Goal: Transaction & Acquisition: Purchase product/service

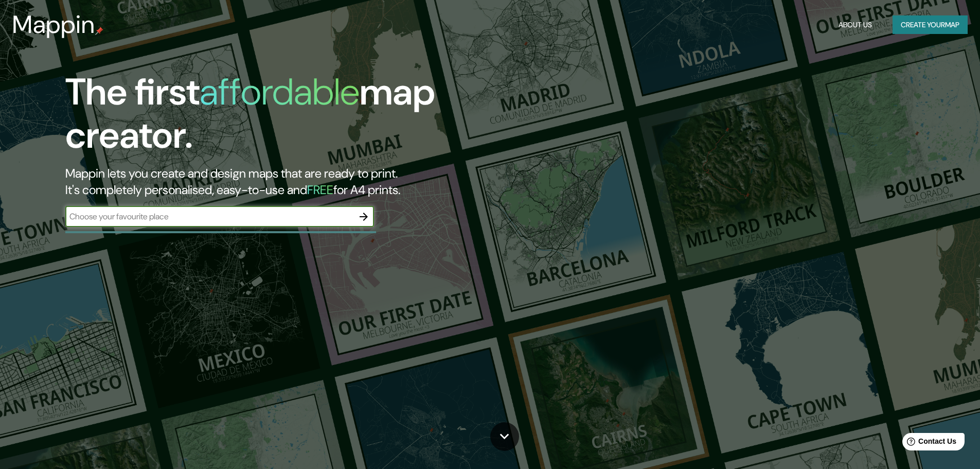
click at [292, 216] on input "text" at bounding box center [209, 216] width 288 height 12
paste input "[STREET_ADDRESS]"
type input "[STREET_ADDRESS]"
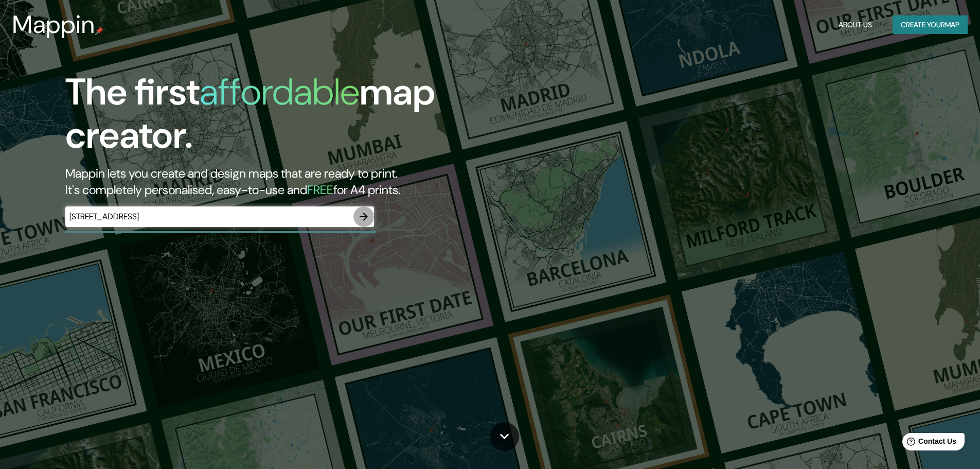
click at [366, 217] on icon "button" at bounding box center [364, 216] width 8 height 8
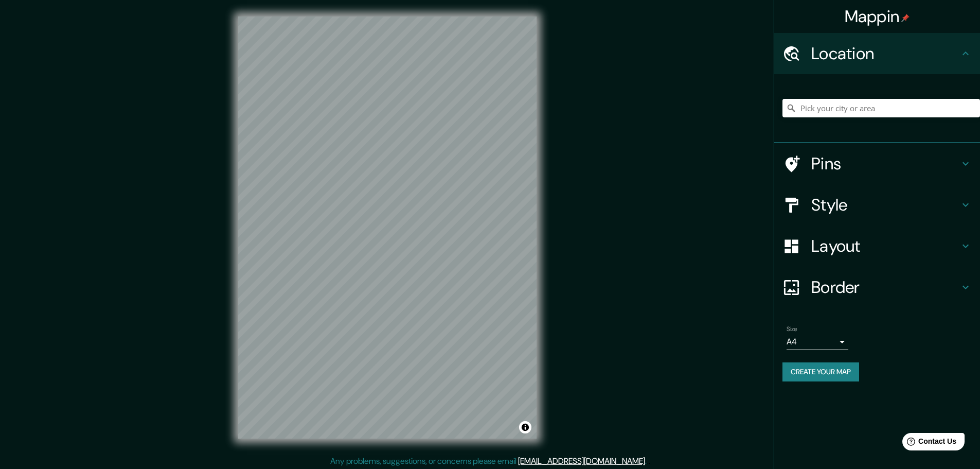
click at [852, 164] on h4 "Pins" at bounding box center [885, 163] width 148 height 21
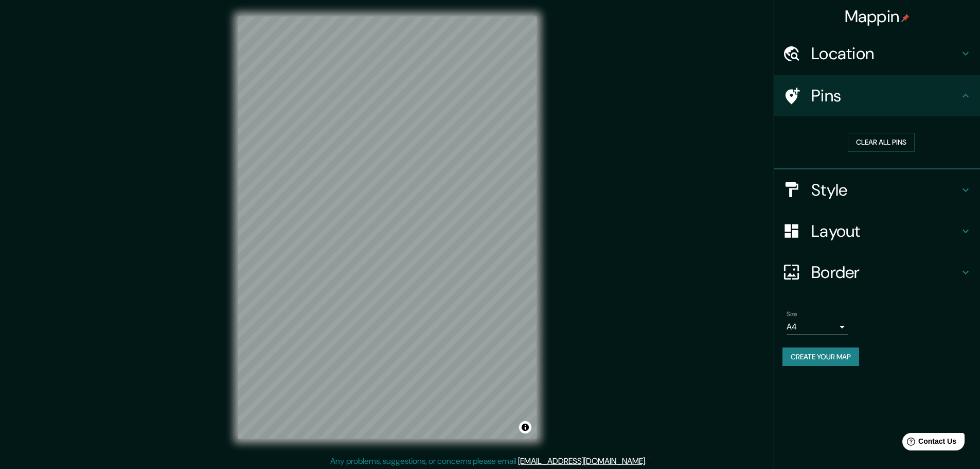
click at [851, 102] on h4 "Pins" at bounding box center [885, 95] width 148 height 21
click at [904, 61] on h4 "Location" at bounding box center [885, 53] width 148 height 21
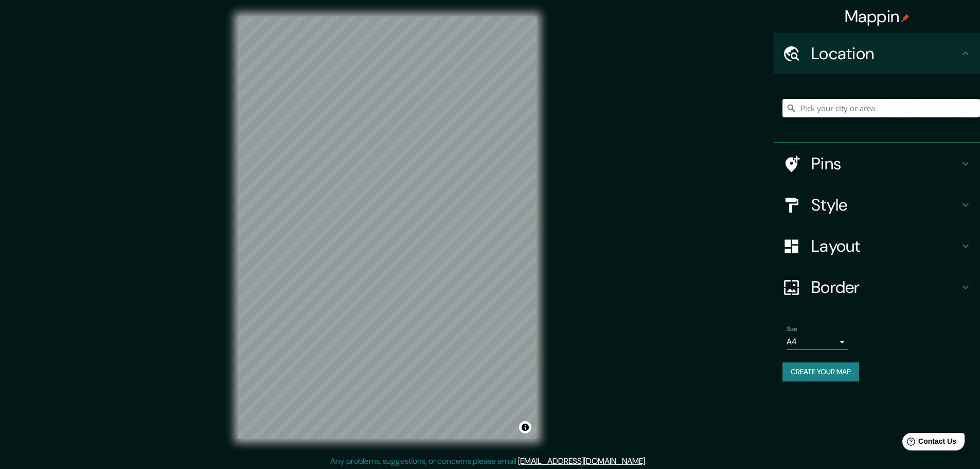
click at [860, 108] on input "Pick your city or area" at bounding box center [881, 108] width 198 height 19
paste input "[STREET_ADDRESS]"
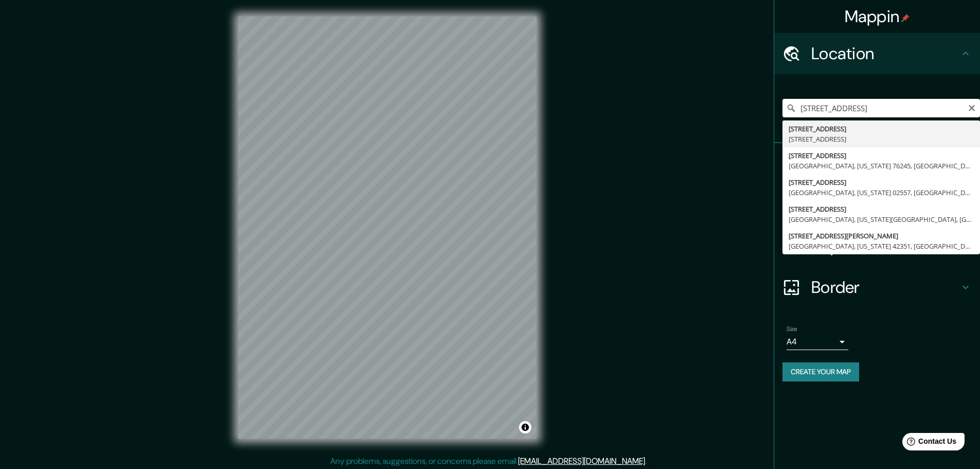
type input "[STREET_ADDRESS]"
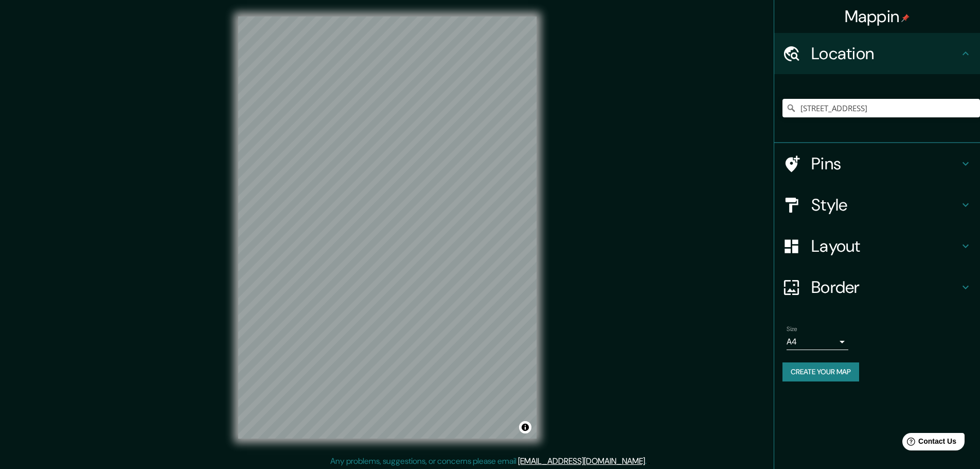
click at [797, 163] on icon at bounding box center [792, 163] width 14 height 16
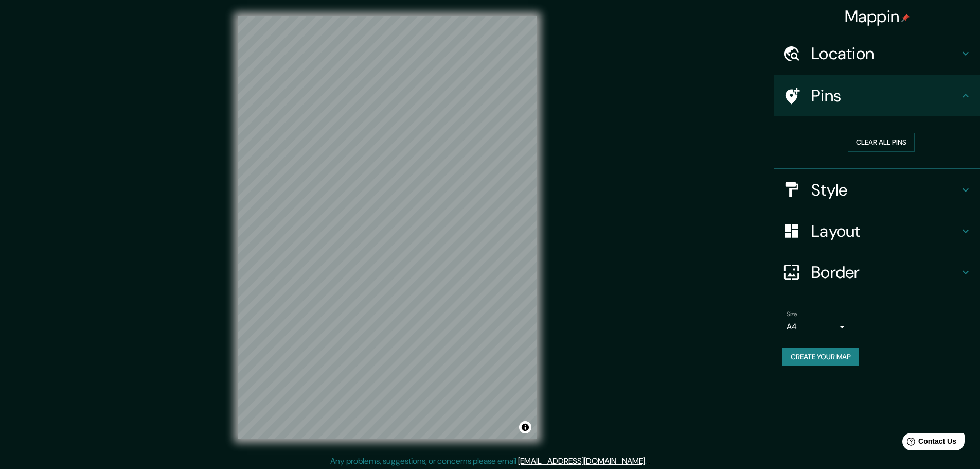
click at [873, 193] on h4 "Style" at bounding box center [885, 190] width 148 height 21
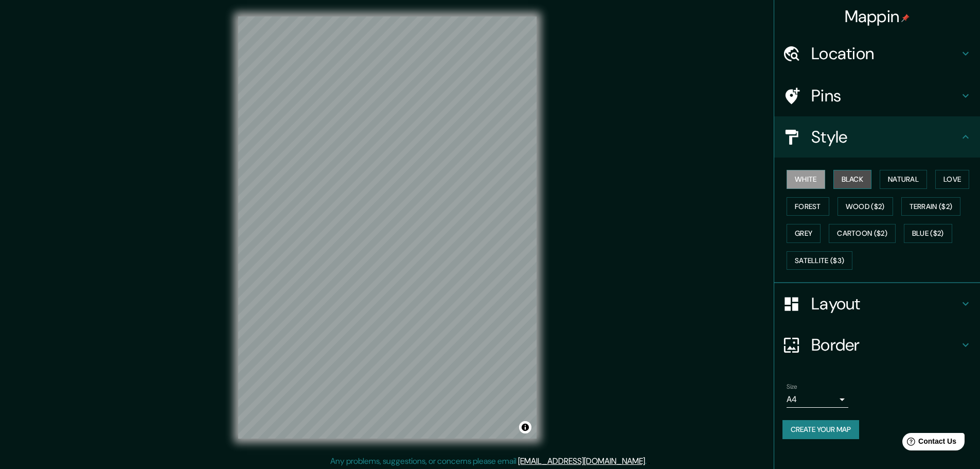
click at [857, 185] on button "Black" at bounding box center [852, 179] width 39 height 19
click at [816, 185] on button "White" at bounding box center [805, 179] width 39 height 19
click at [890, 184] on button "Natural" at bounding box center [903, 179] width 47 height 19
click at [822, 206] on button "Forest" at bounding box center [807, 206] width 43 height 19
click at [817, 227] on button "Grey" at bounding box center [803, 233] width 34 height 19
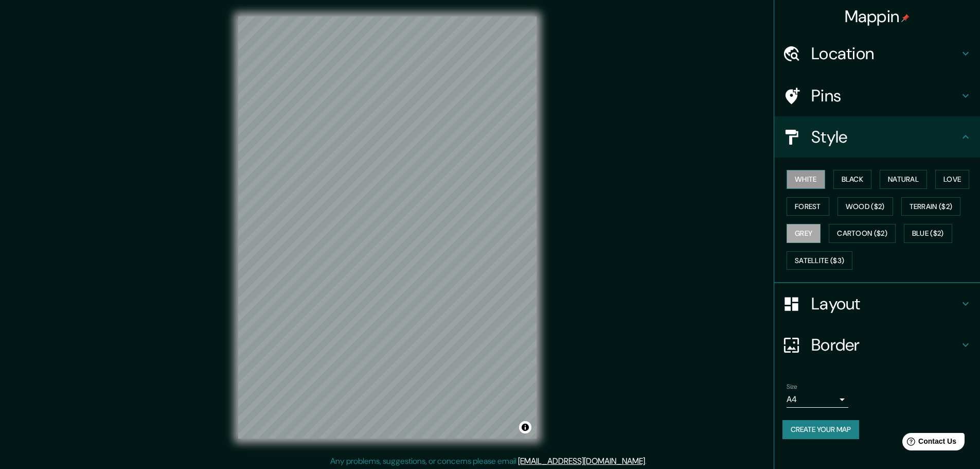
click at [792, 183] on button "White" at bounding box center [805, 179] width 39 height 19
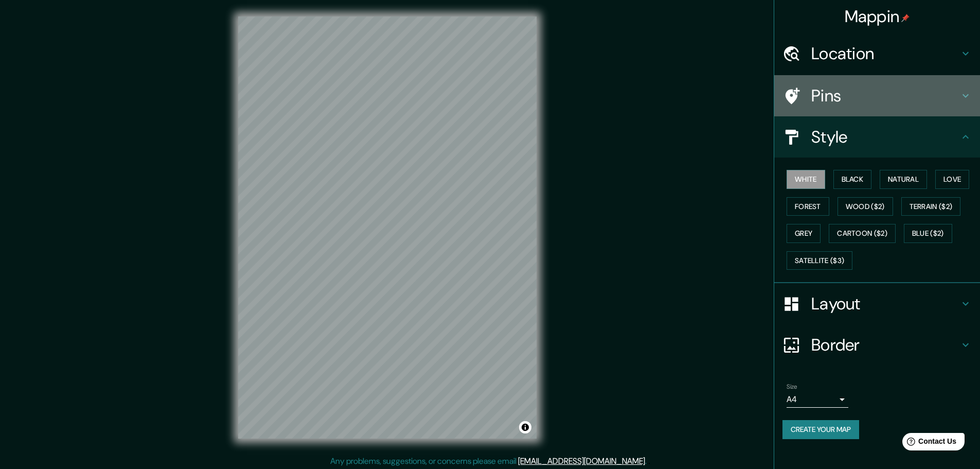
click at [878, 109] on div "Pins" at bounding box center [877, 95] width 206 height 41
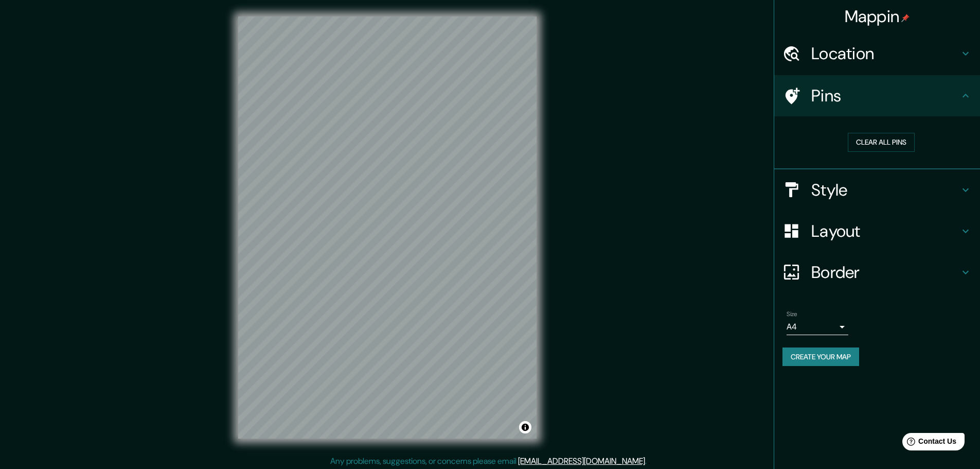
click at [876, 59] on h4 "Location" at bounding box center [885, 53] width 148 height 21
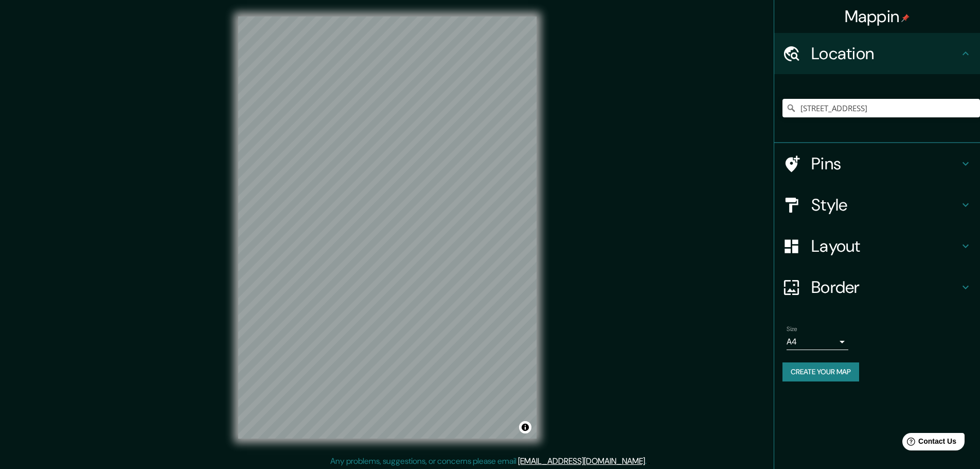
click at [873, 164] on h4 "Pins" at bounding box center [885, 163] width 148 height 21
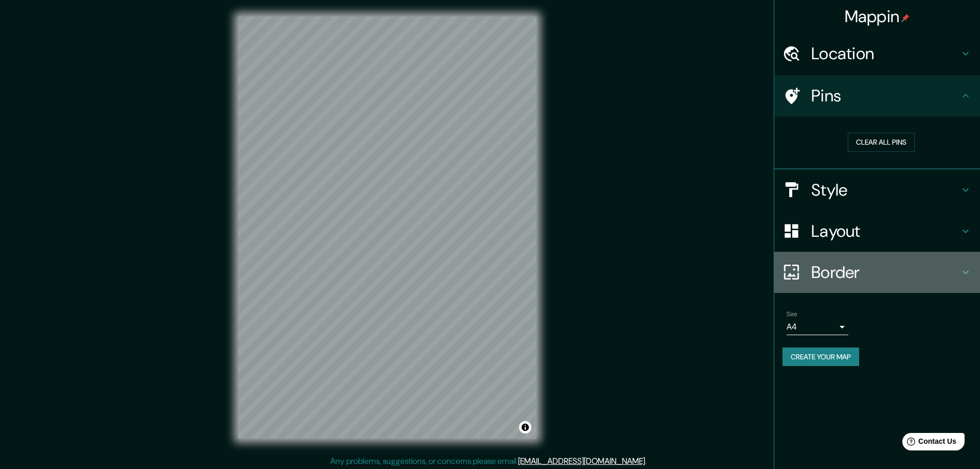
click at [870, 268] on h4 "Border" at bounding box center [885, 272] width 148 height 21
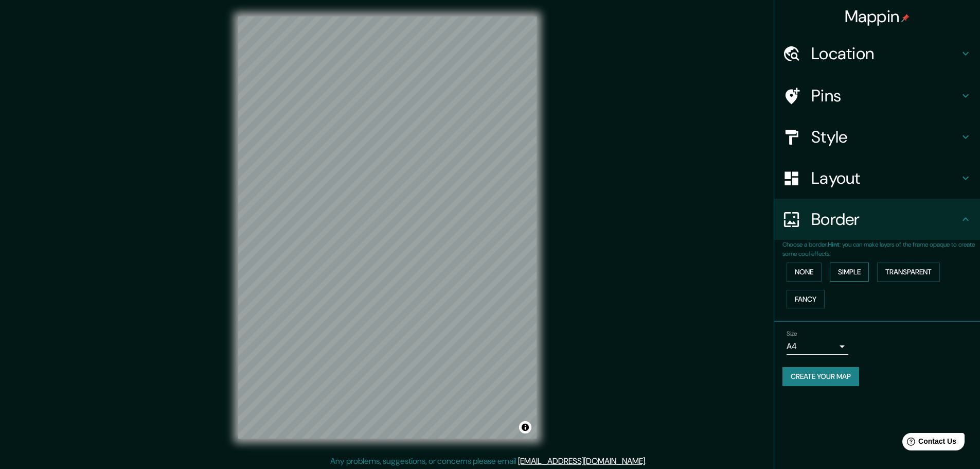
click at [851, 275] on button "Simple" at bounding box center [849, 271] width 39 height 19
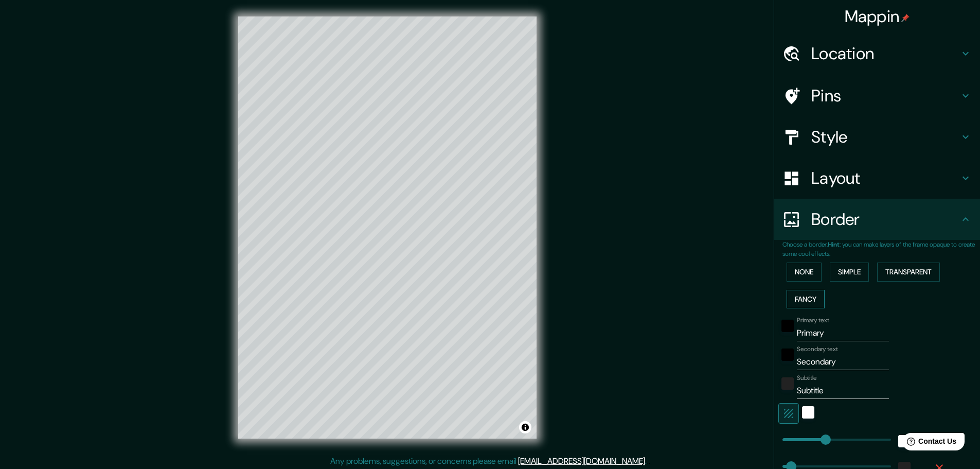
click at [805, 296] on button "Fancy" at bounding box center [805, 299] width 38 height 19
click at [802, 278] on button "None" at bounding box center [803, 271] width 35 height 19
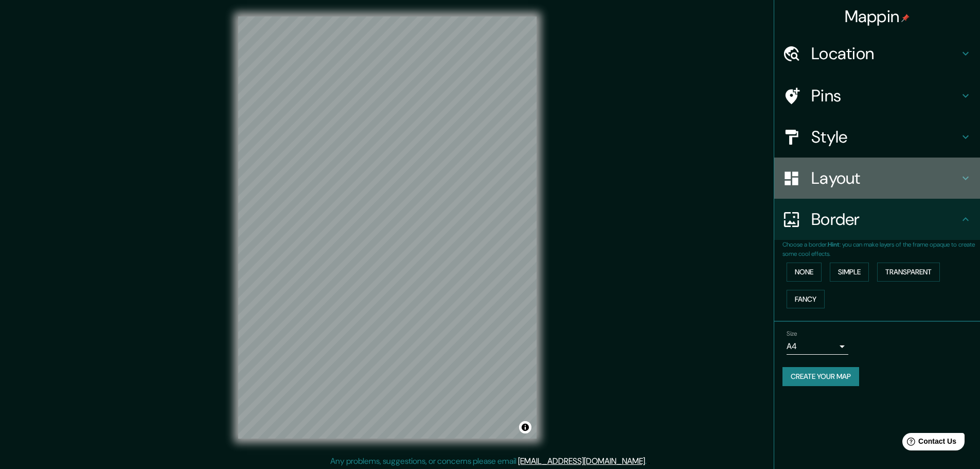
click at [850, 184] on h4 "Layout" at bounding box center [885, 178] width 148 height 21
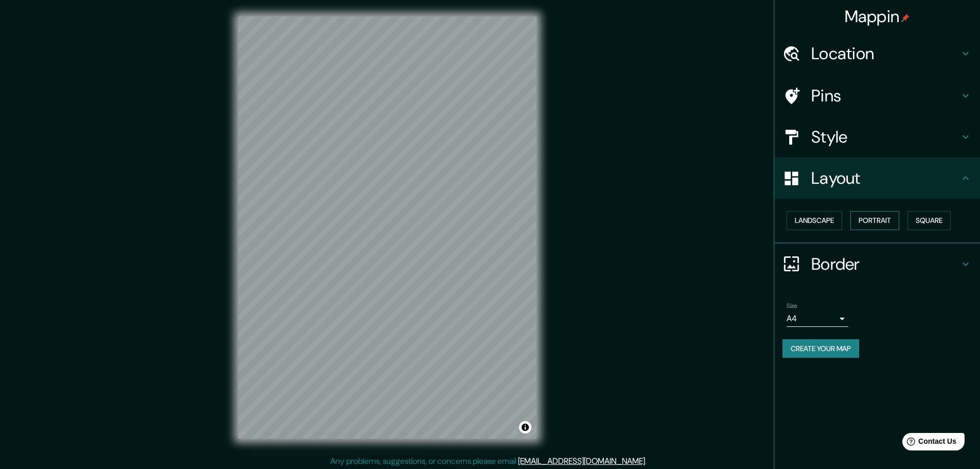
click at [884, 220] on button "Portrait" at bounding box center [874, 220] width 49 height 19
click at [832, 218] on button "Landscape" at bounding box center [814, 220] width 56 height 19
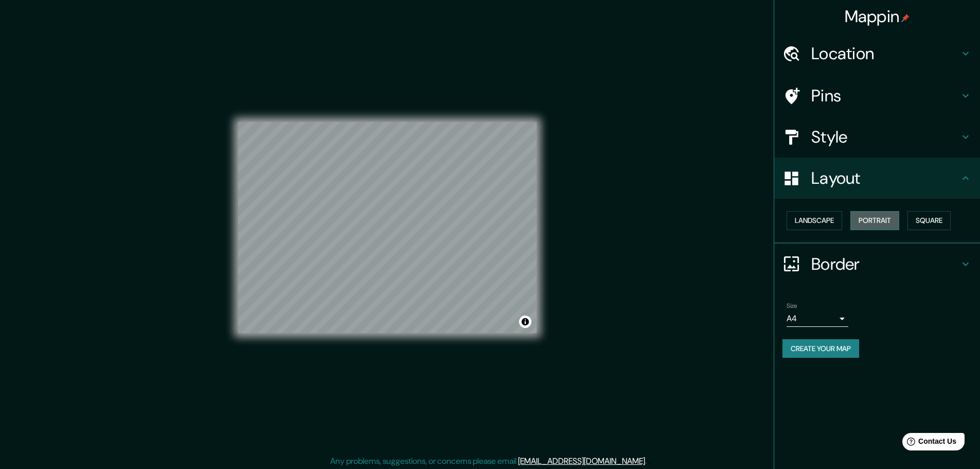
click at [881, 218] on button "Portrait" at bounding box center [874, 220] width 49 height 19
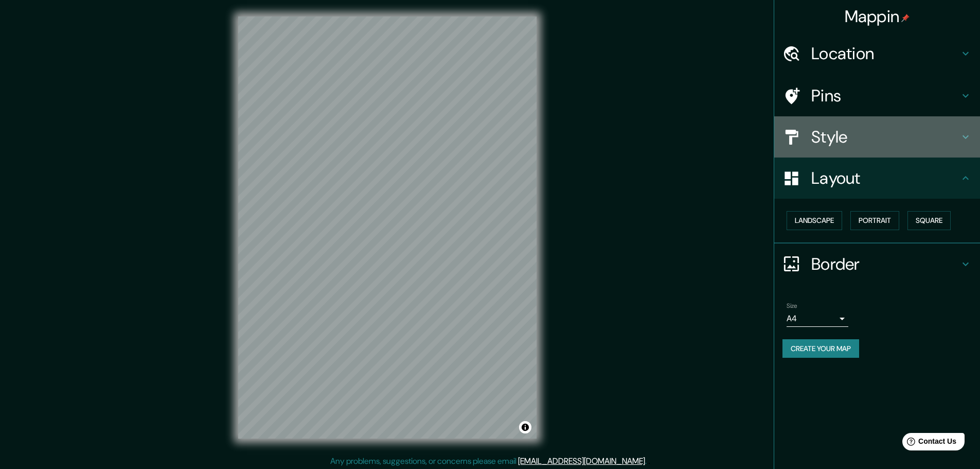
click at [873, 140] on h4 "Style" at bounding box center [885, 137] width 148 height 21
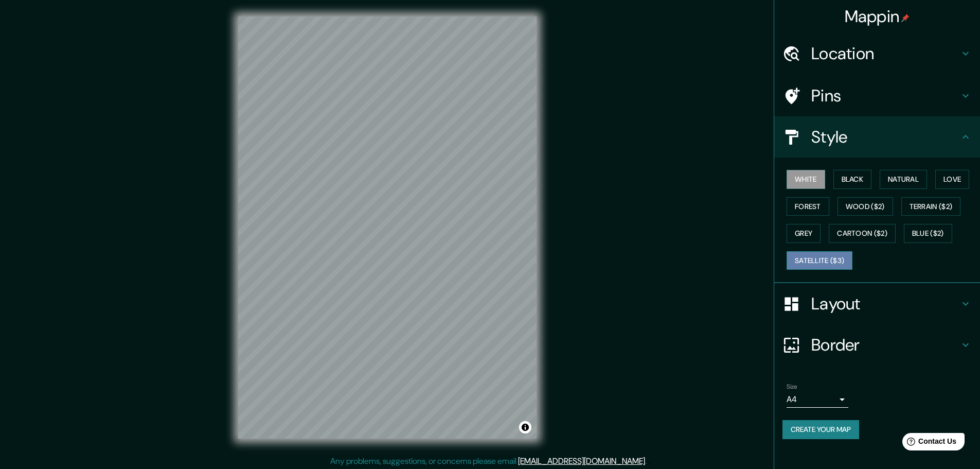
click at [816, 262] on button "Satellite ($3)" at bounding box center [819, 260] width 66 height 19
click at [871, 231] on button "Cartoon ($2)" at bounding box center [862, 233] width 67 height 19
click at [816, 181] on button "White" at bounding box center [805, 179] width 39 height 19
click at [857, 176] on button "Black" at bounding box center [852, 179] width 39 height 19
click at [895, 175] on button "Natural" at bounding box center [903, 179] width 47 height 19
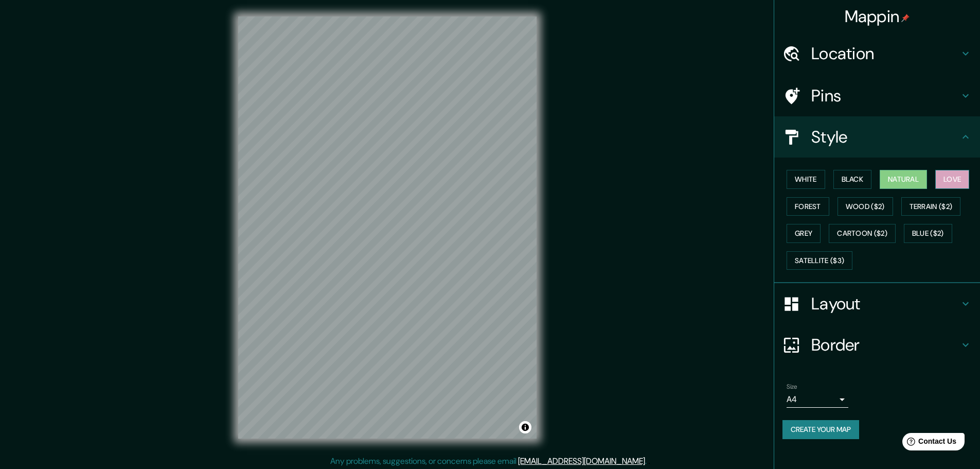
click at [958, 178] on button "Love" at bounding box center [952, 179] width 34 height 19
click at [818, 206] on button "Forest" at bounding box center [807, 206] width 43 height 19
click at [866, 205] on button "Wood ($2)" at bounding box center [865, 206] width 56 height 19
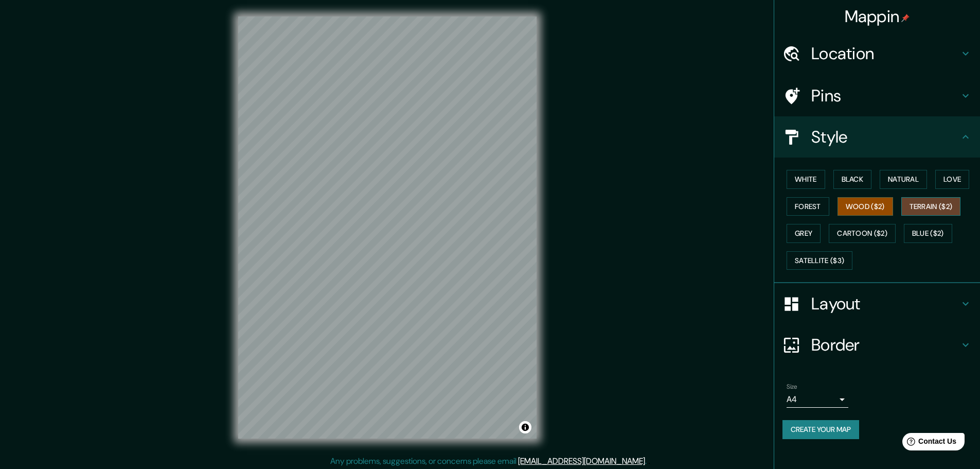
click at [919, 210] on button "Terrain ($2)" at bounding box center [931, 206] width 60 height 19
click at [809, 236] on button "Grey" at bounding box center [803, 233] width 34 height 19
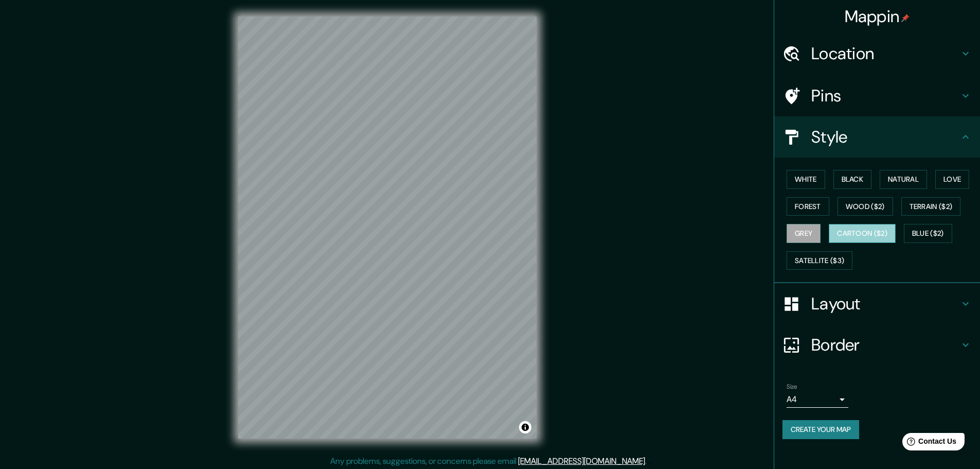
click at [844, 234] on button "Cartoon ($2)" at bounding box center [862, 233] width 67 height 19
click at [913, 235] on button "Blue ($2)" at bounding box center [928, 233] width 48 height 19
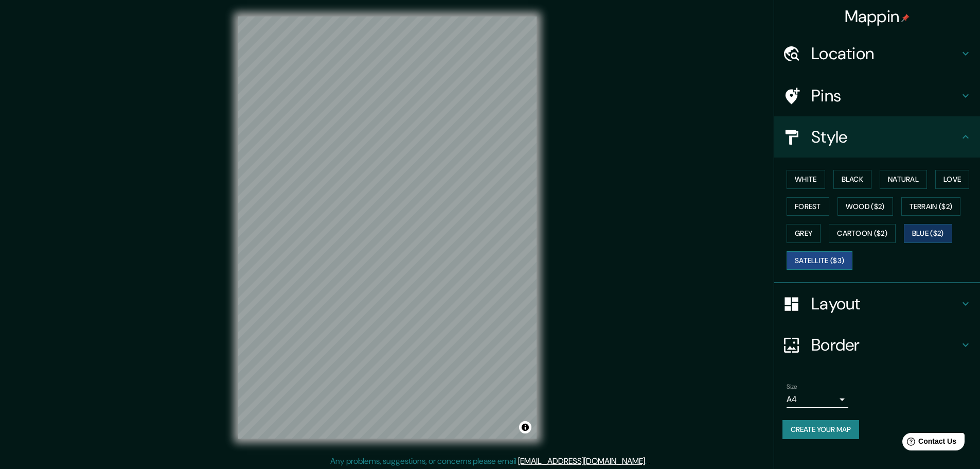
click at [834, 262] on button "Satellite ($3)" at bounding box center [819, 260] width 66 height 19
click at [869, 232] on button "Cartoon ($2)" at bounding box center [862, 233] width 67 height 19
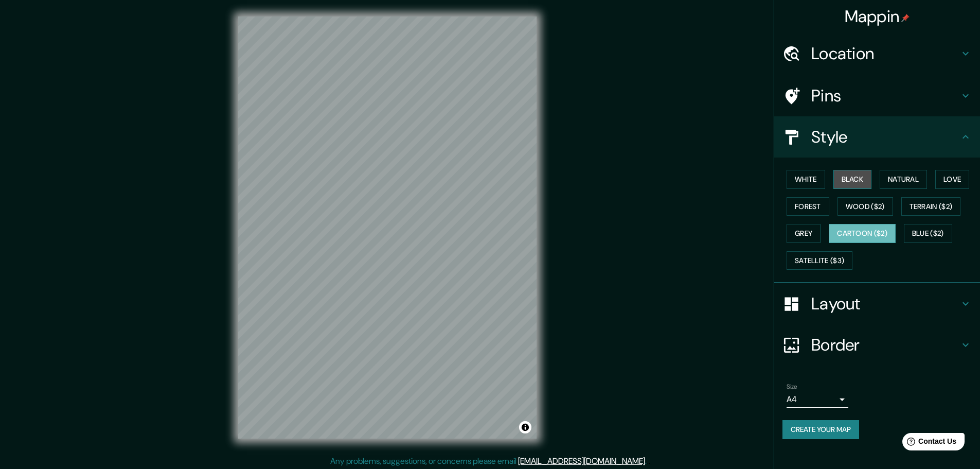
click at [847, 176] on button "Black" at bounding box center [852, 179] width 39 height 19
click at [822, 182] on button "White" at bounding box center [805, 179] width 39 height 19
